Goal: Navigation & Orientation: Find specific page/section

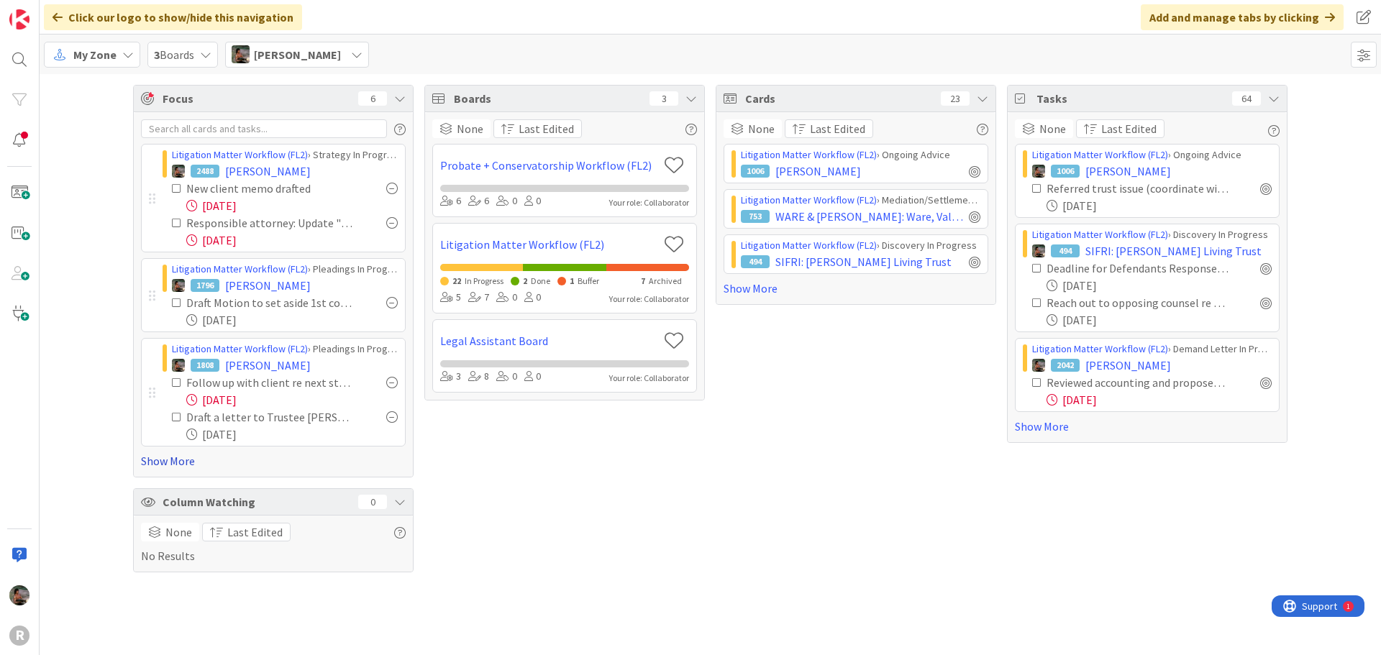
click at [173, 460] on link "Show More" at bounding box center [273, 460] width 265 height 17
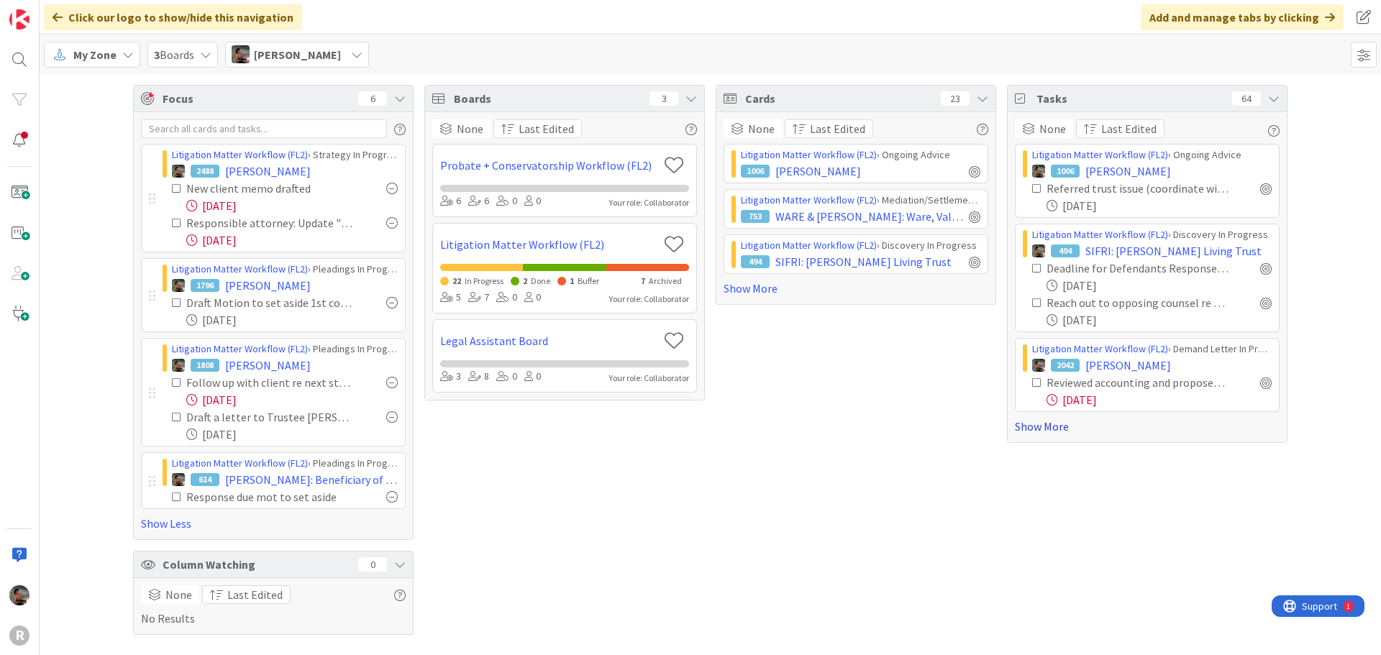
click at [1035, 431] on link "Show More" at bounding box center [1147, 426] width 265 height 17
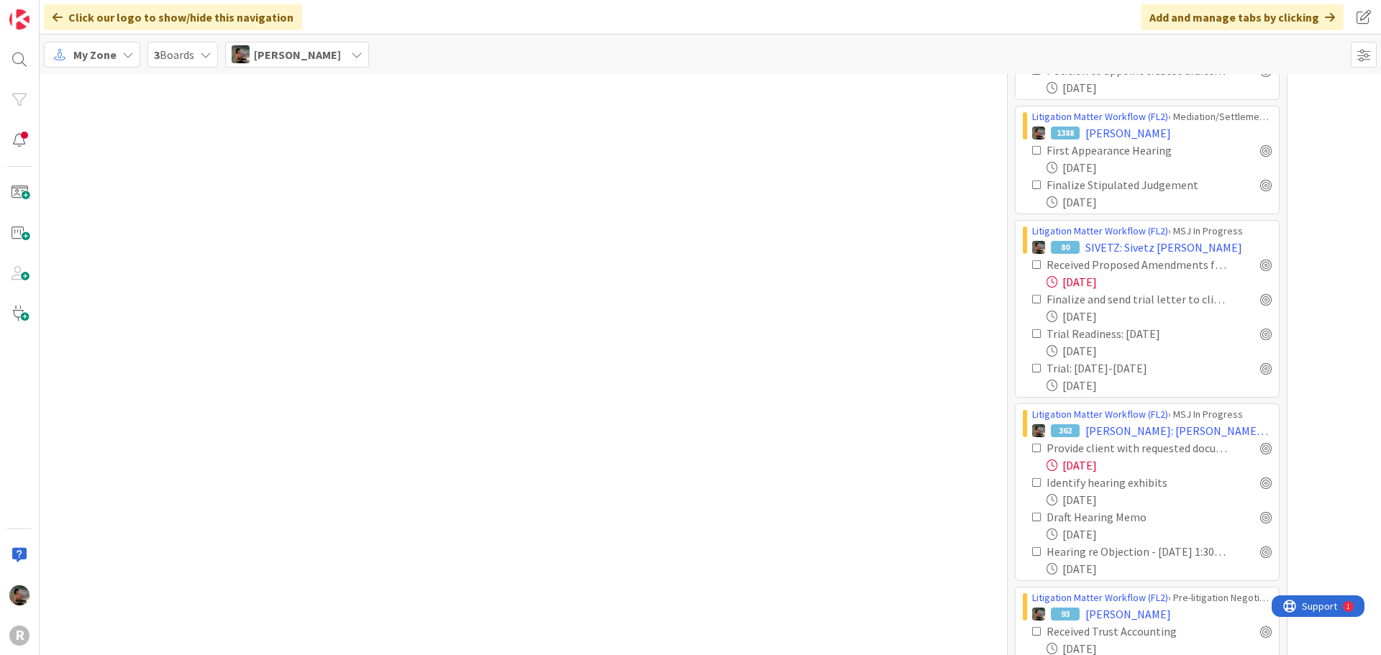
scroll to position [2013, 0]
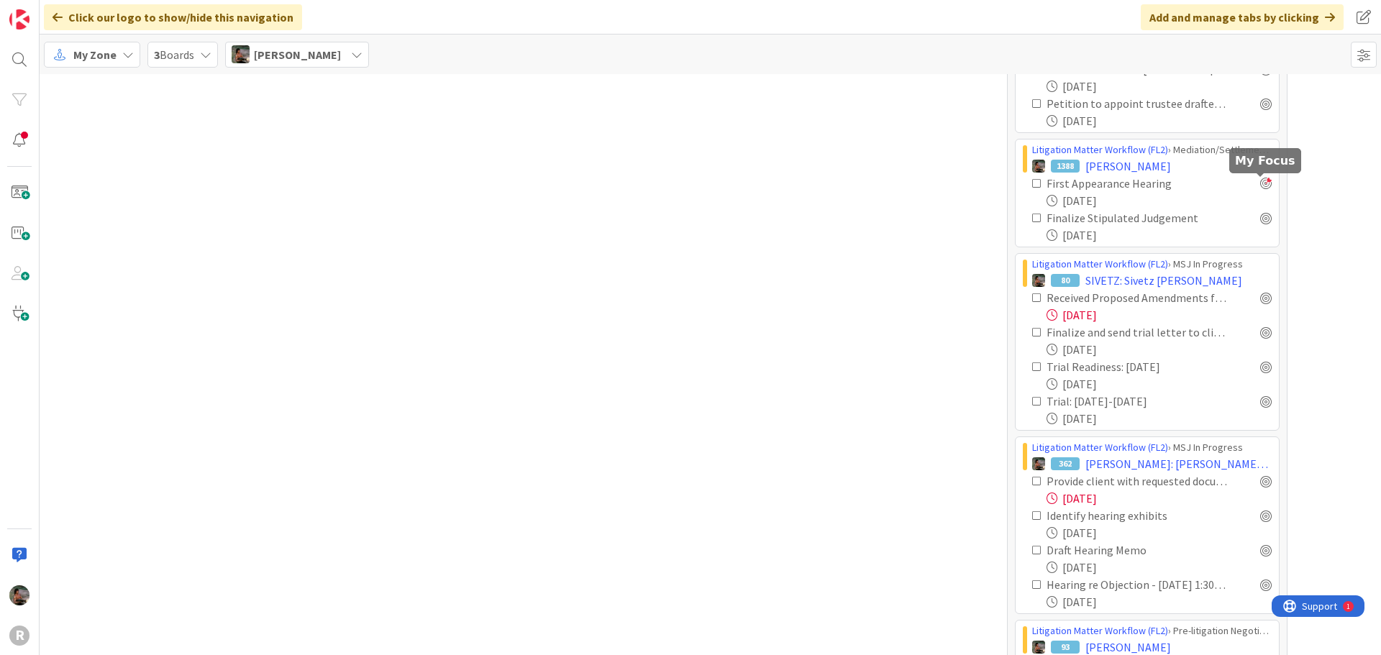
click at [1260, 185] on div at bounding box center [1266, 184] width 12 height 12
click at [1260, 219] on div at bounding box center [1266, 218] width 12 height 12
